Goal: Task Accomplishment & Management: Use online tool/utility

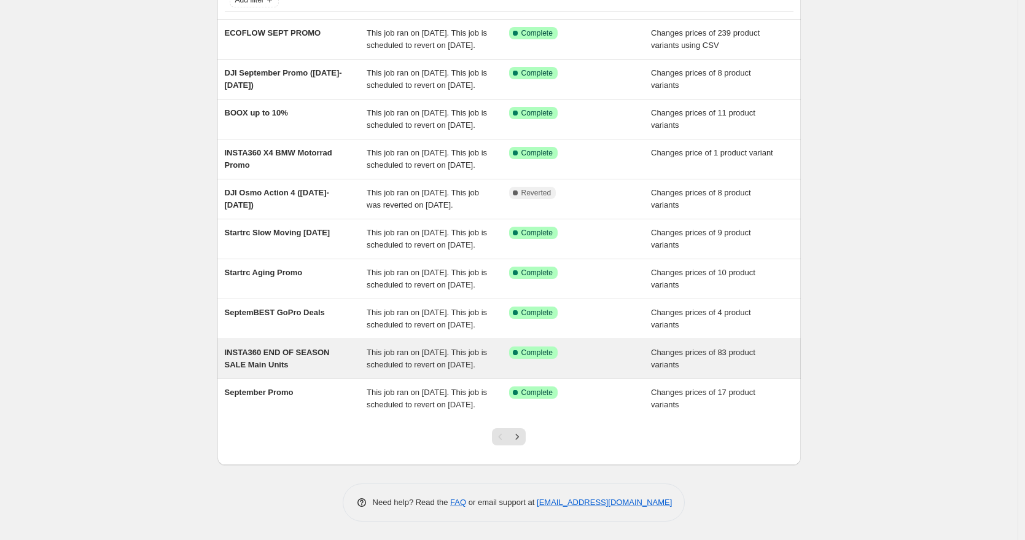
scroll to position [216, 0]
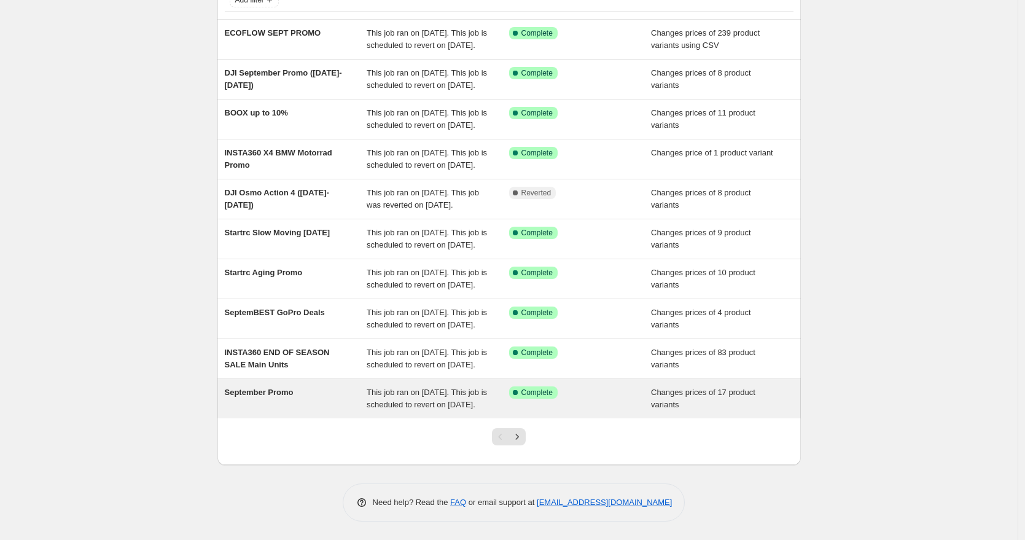
click at [332, 396] on div "September Promo" at bounding box center [296, 398] width 142 height 25
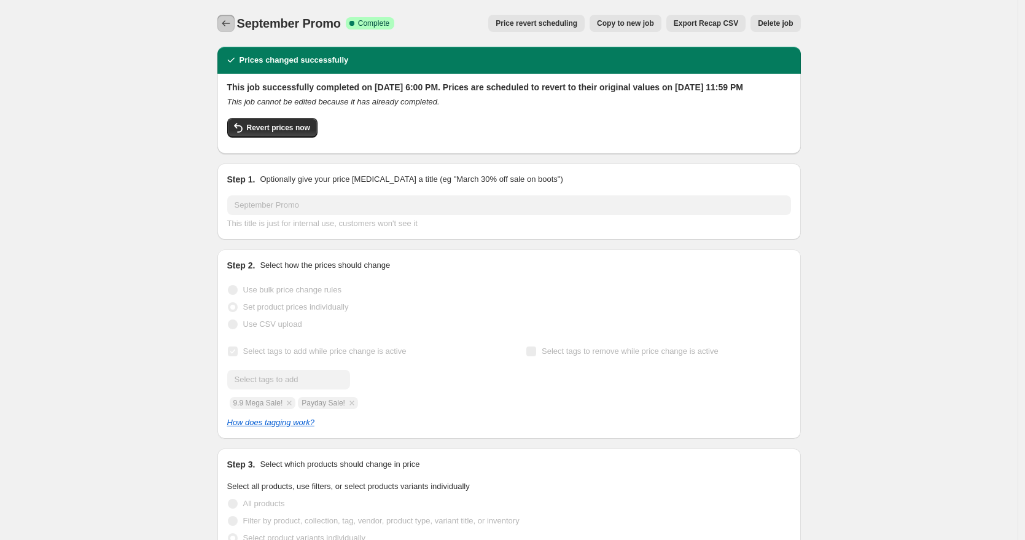
click at [232, 30] on button "Price change jobs" at bounding box center [225, 23] width 17 height 17
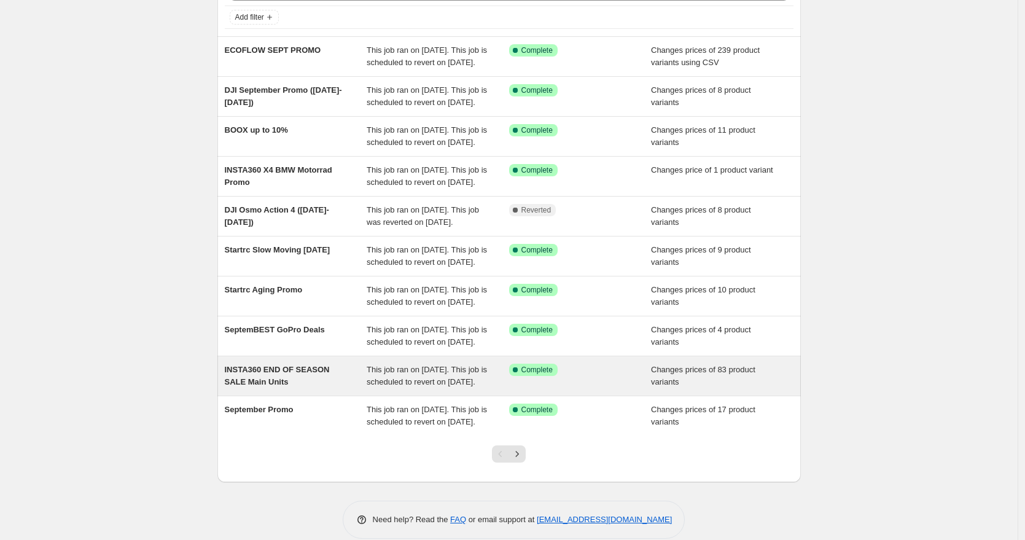
scroll to position [216, 0]
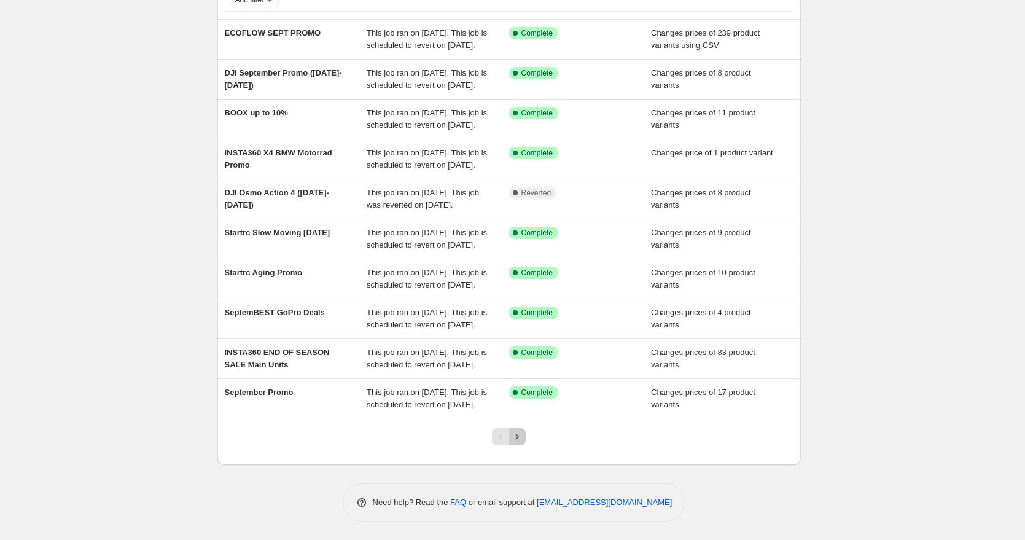
click at [521, 435] on icon "Next" at bounding box center [517, 437] width 12 height 12
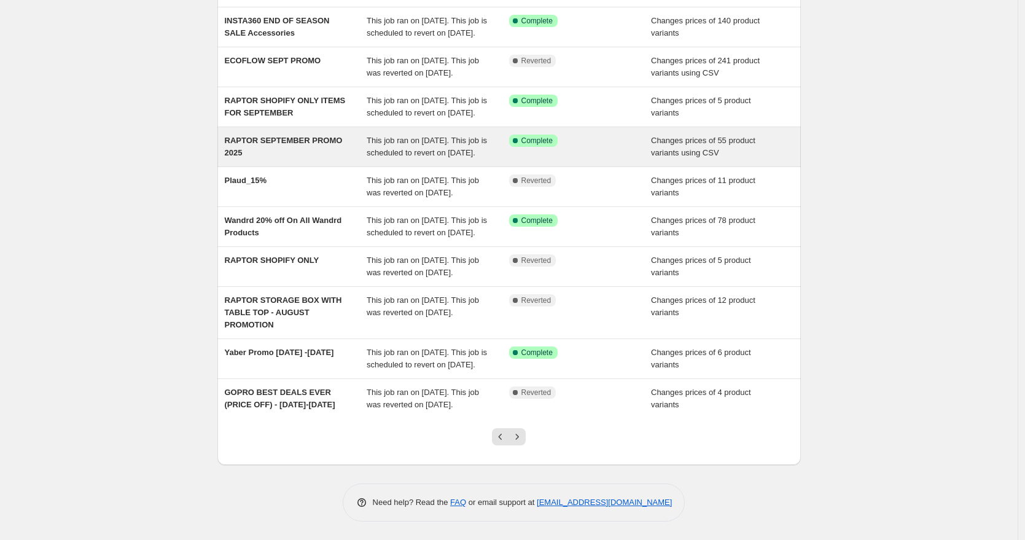
scroll to position [117, 0]
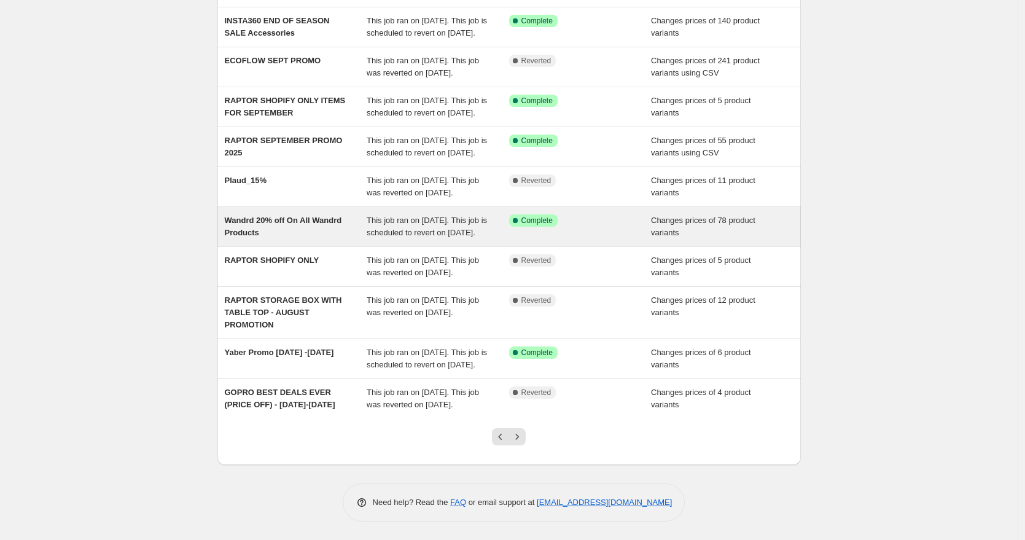
click at [299, 239] on div "Wandrd 20% off On All Wandrd Products" at bounding box center [296, 226] width 142 height 25
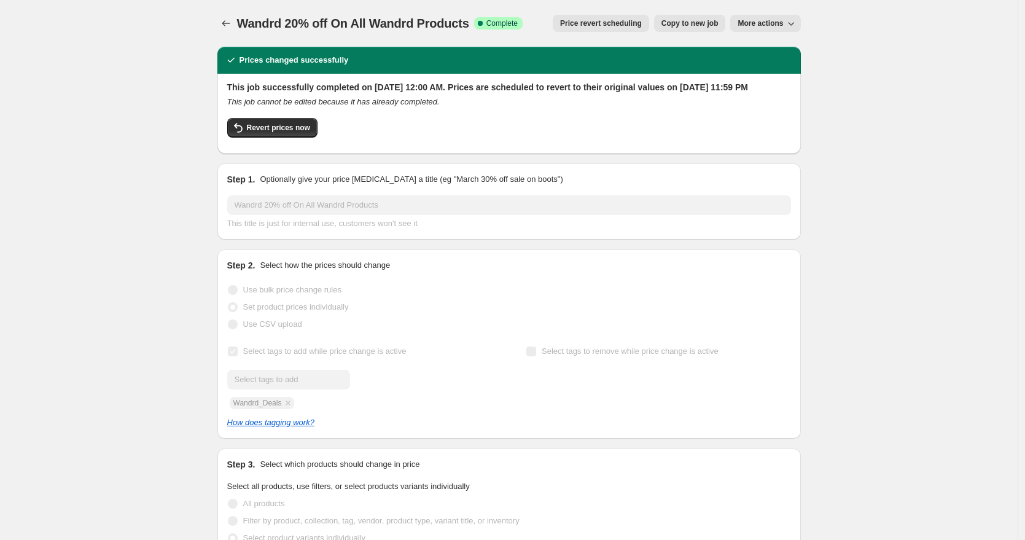
scroll to position [12, 0]
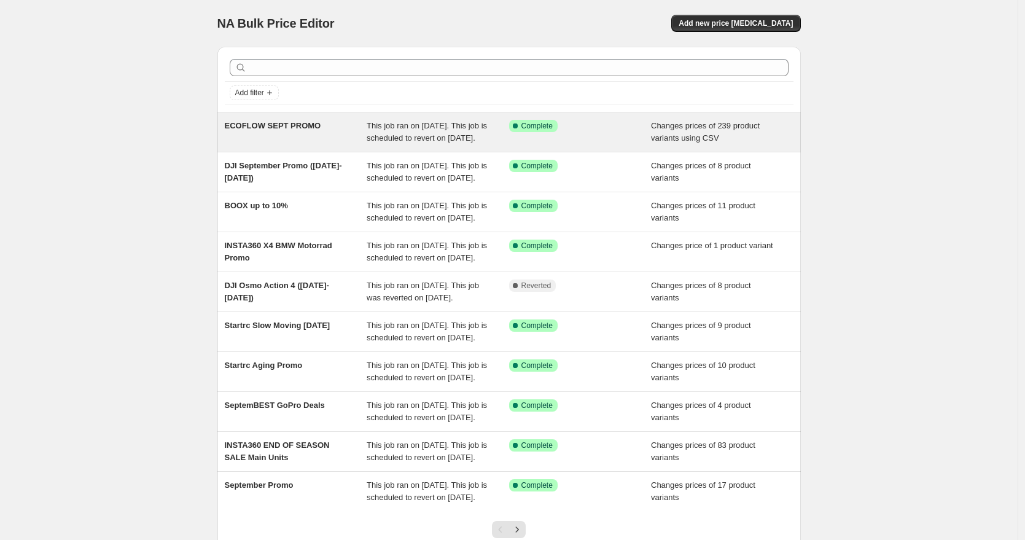
click at [344, 136] on div "ECOFLOW SEPT PROMO" at bounding box center [296, 132] width 142 height 25
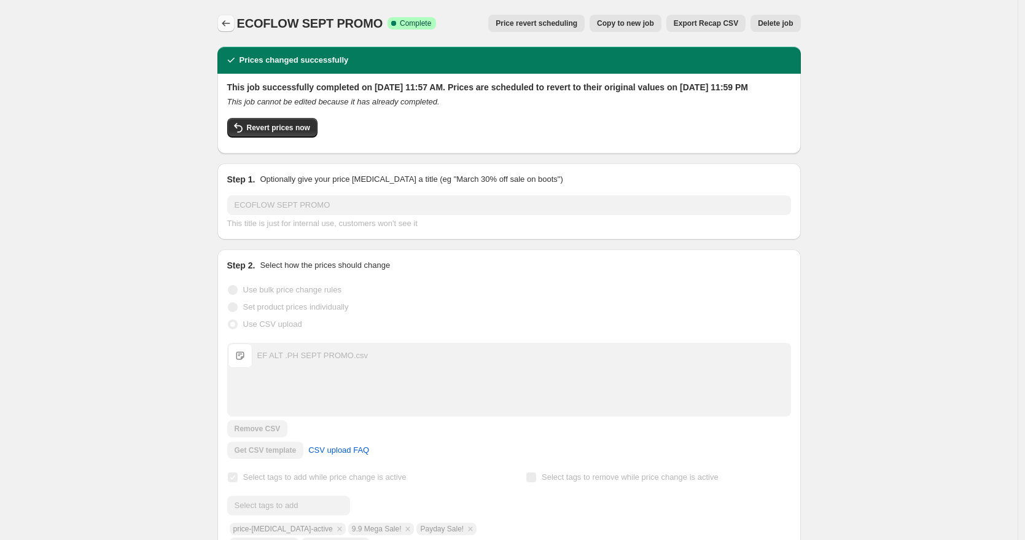
click at [230, 21] on icon "Price change jobs" at bounding box center [226, 23] width 12 height 12
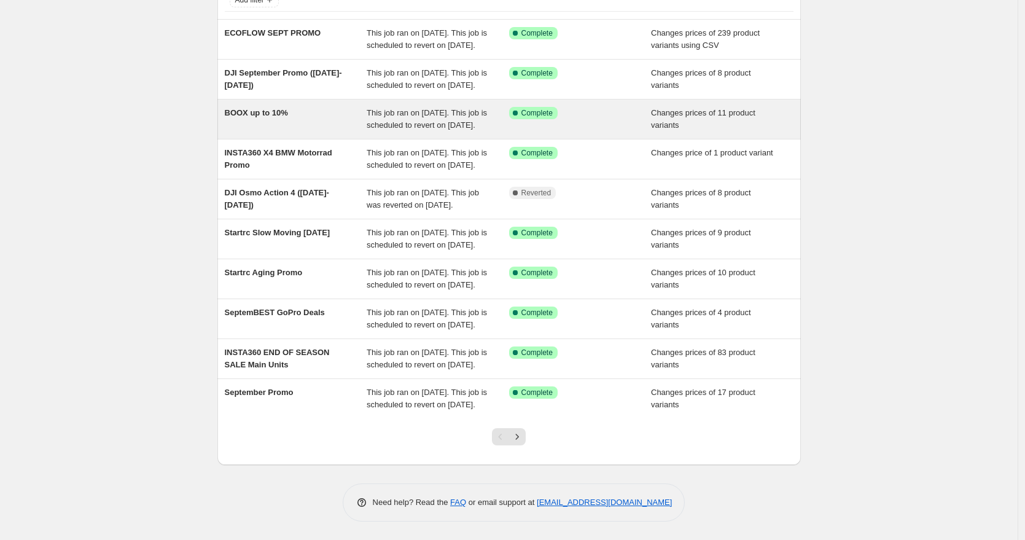
scroll to position [195, 0]
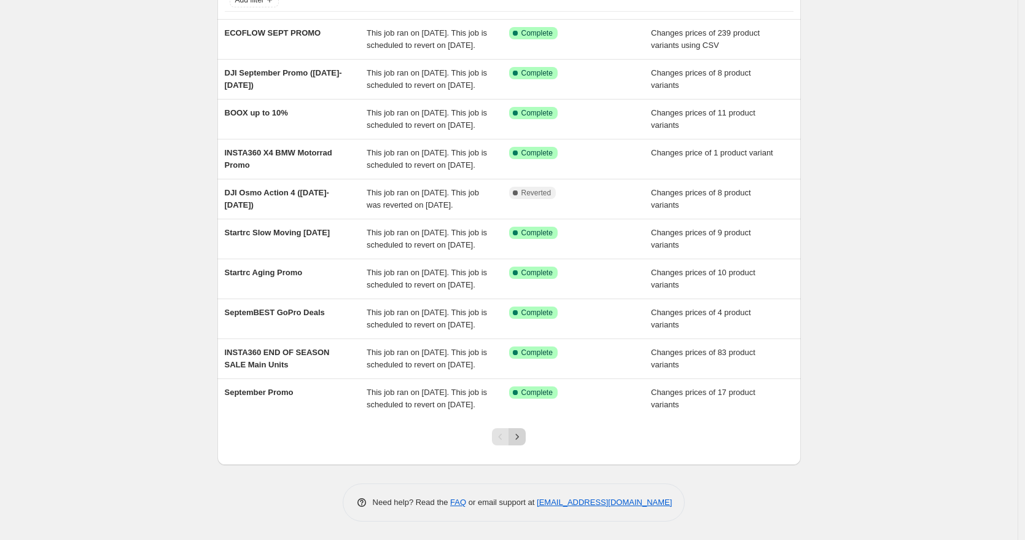
click at [524, 445] on button "Next" at bounding box center [517, 436] width 17 height 17
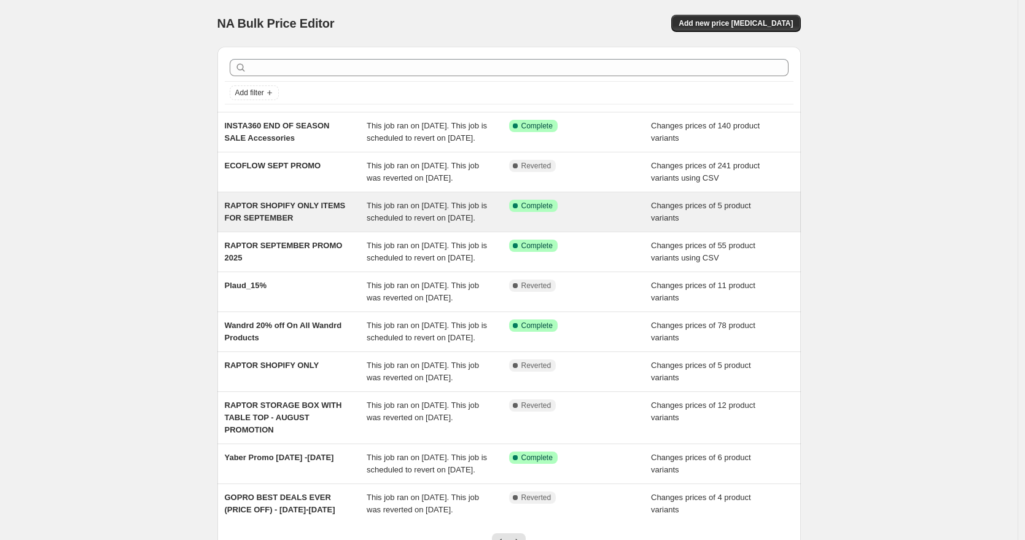
scroll to position [216, 0]
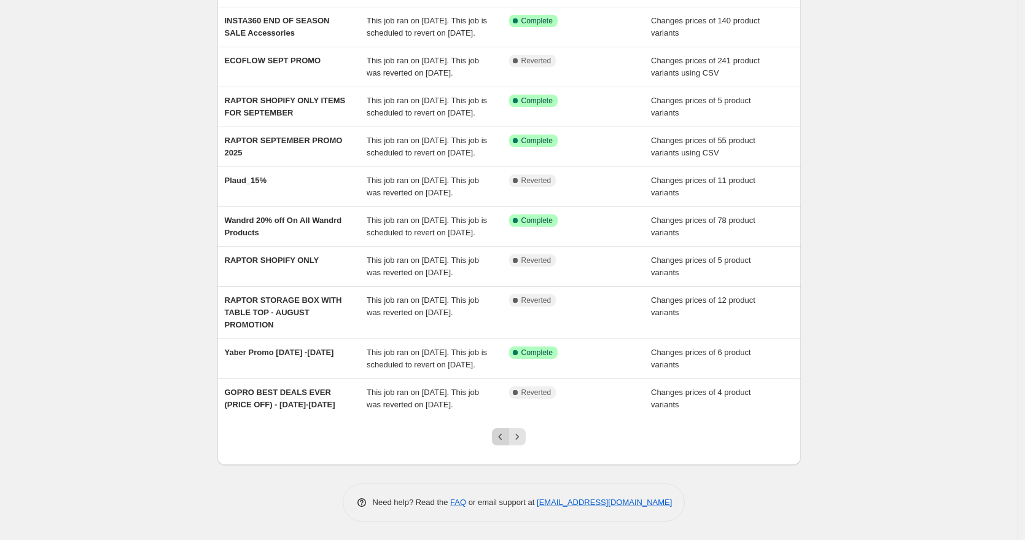
click at [502, 438] on icon "Previous" at bounding box center [500, 437] width 12 height 12
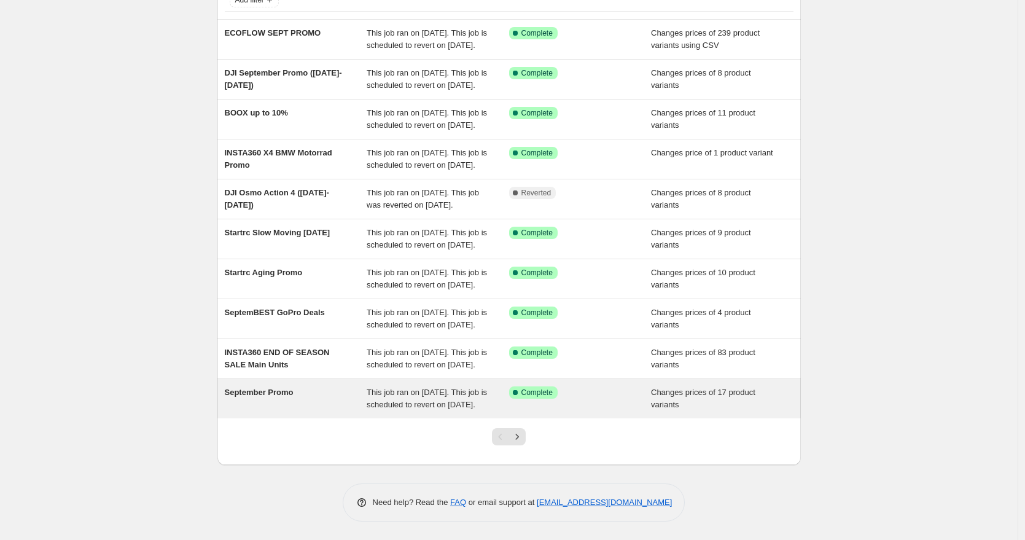
click at [287, 393] on div "September Promo" at bounding box center [296, 398] width 142 height 25
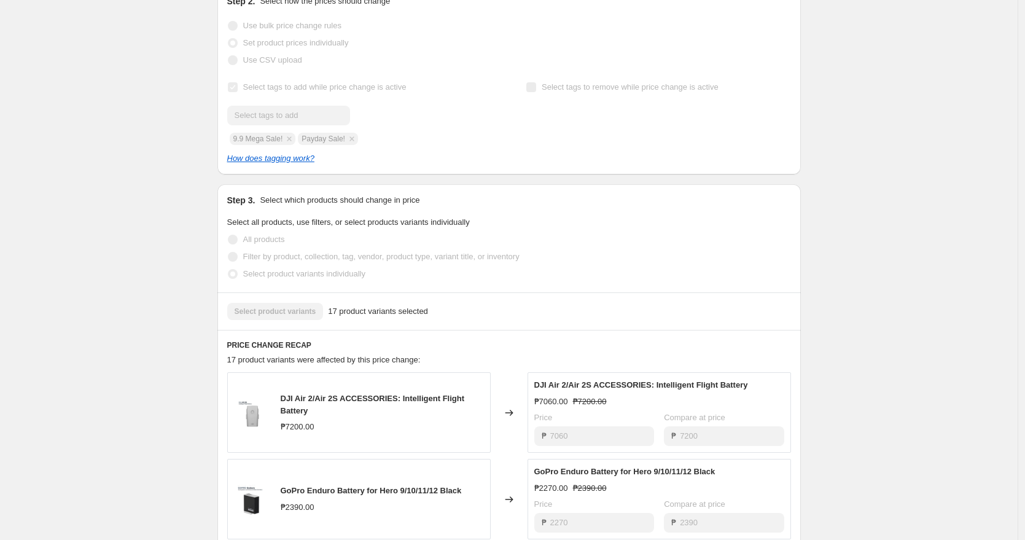
scroll to position [257, 0]
